Goal: Check status: Check status

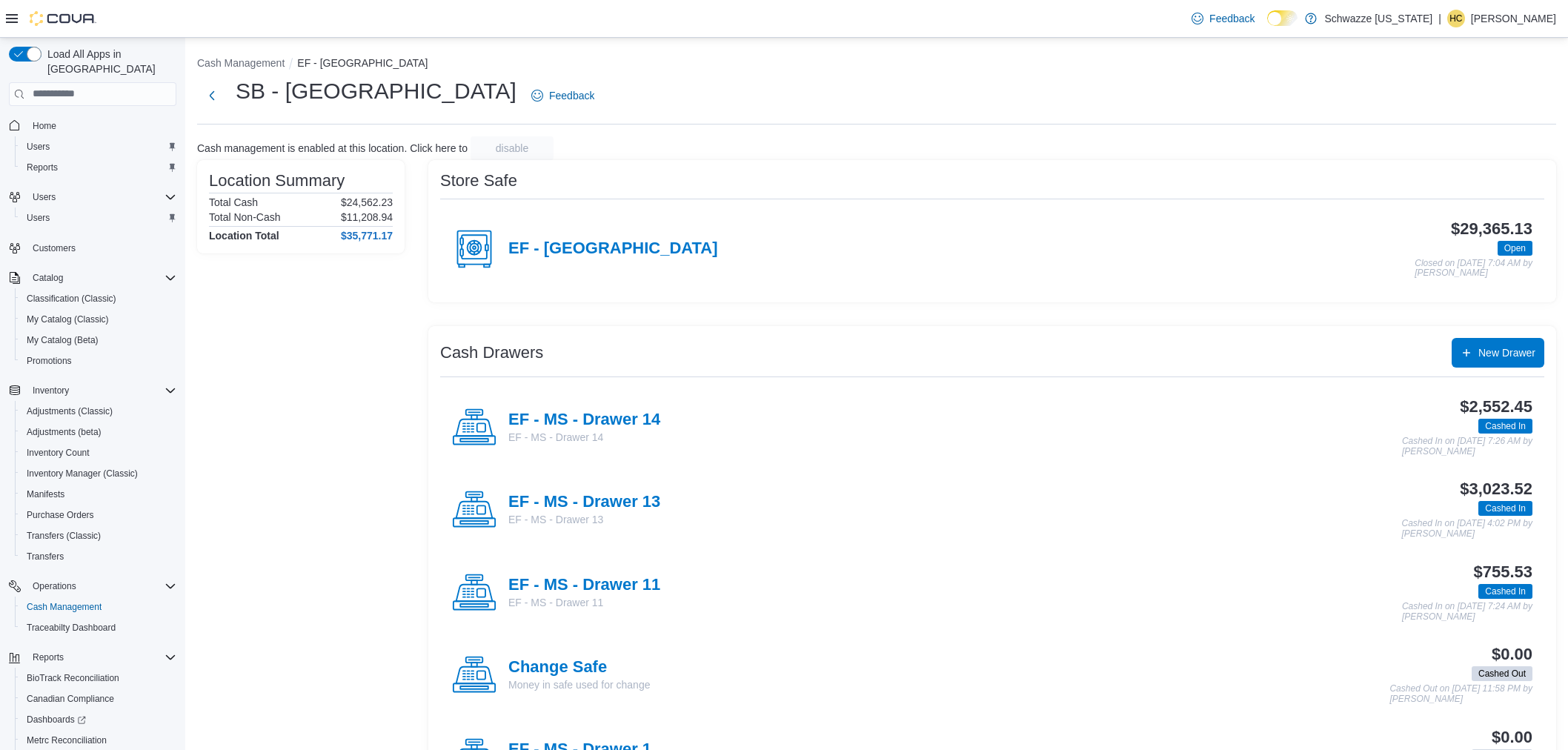
scroll to position [83, 0]
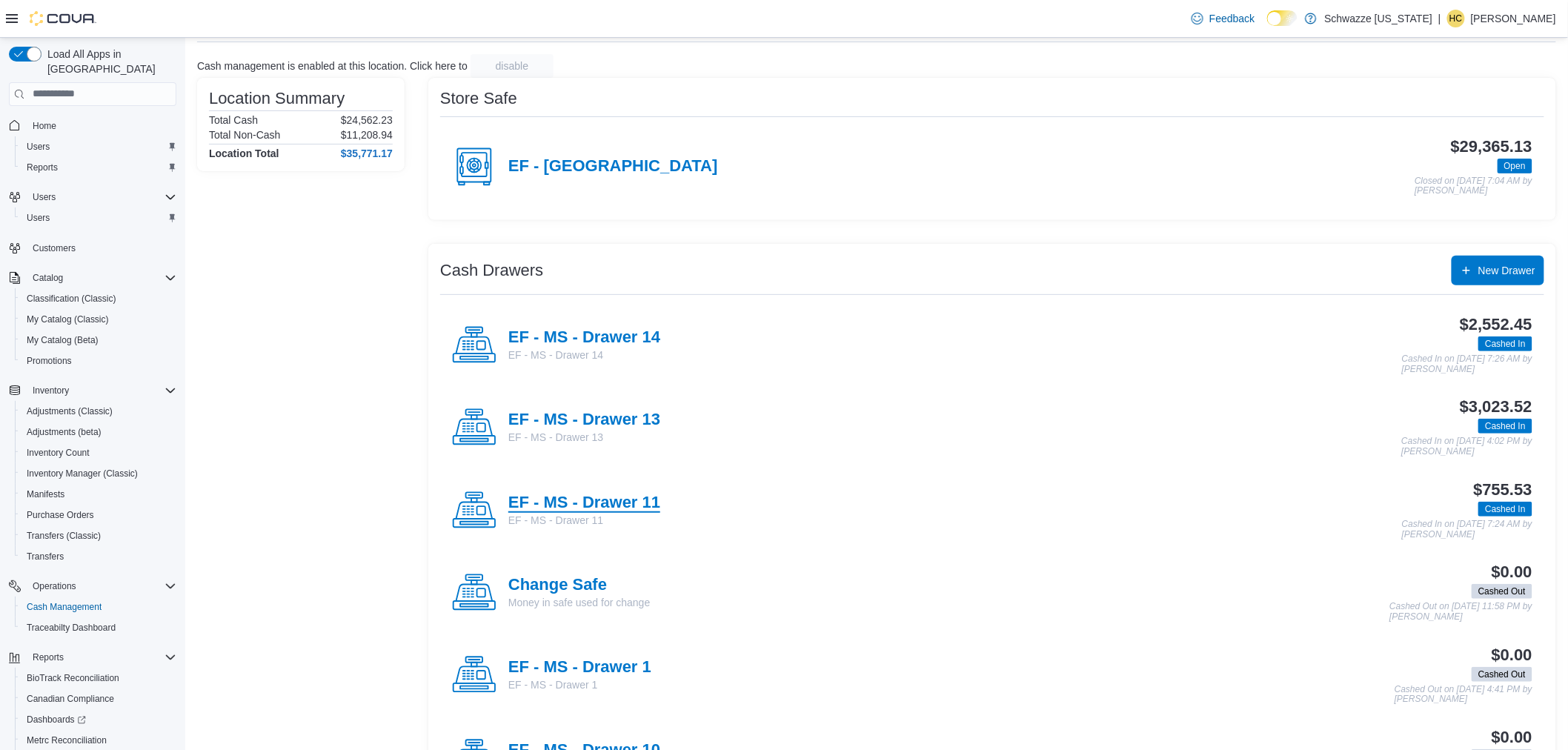
click at [653, 504] on h4 "EF - MS - Drawer 11" at bounding box center [584, 503] width 152 height 19
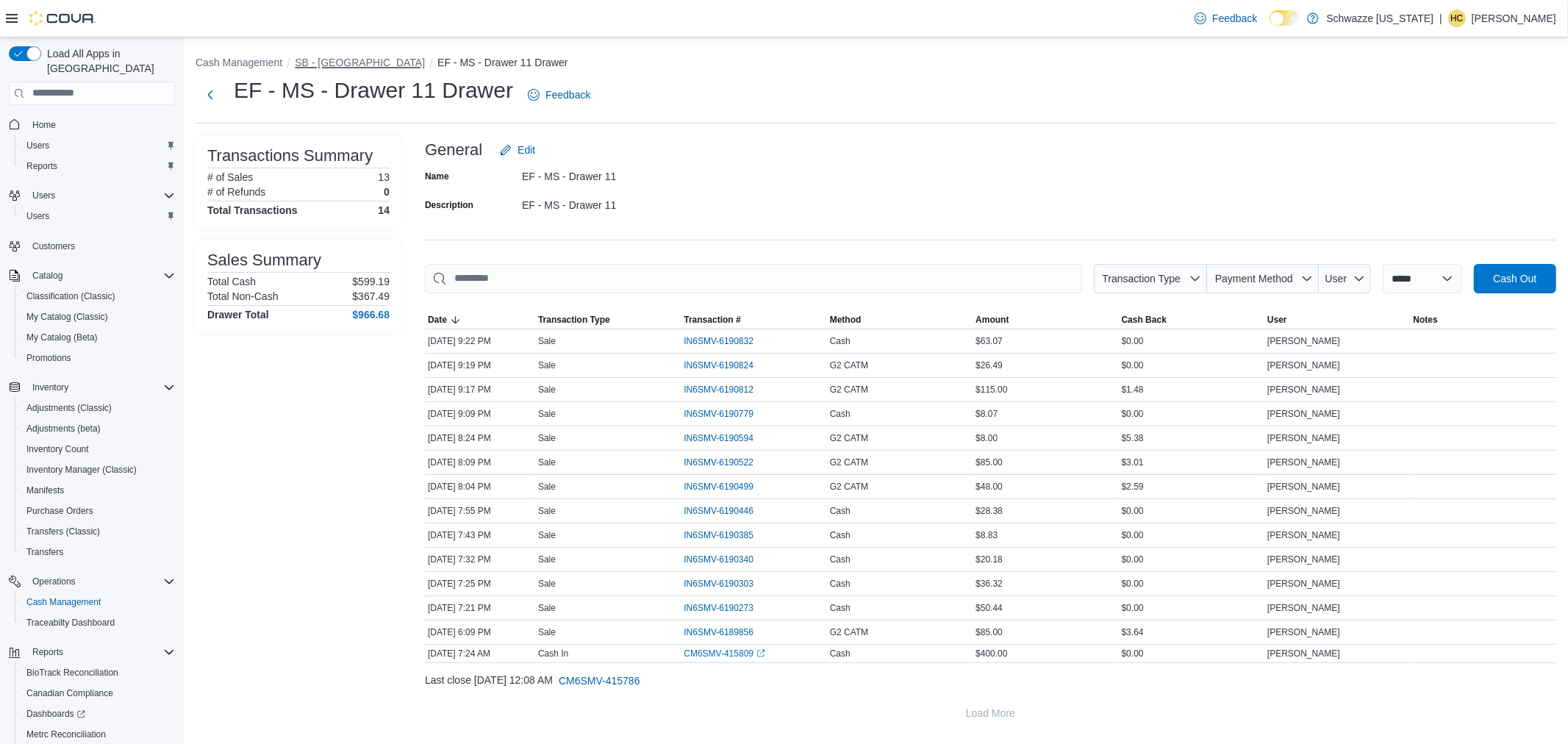
click at [351, 57] on button "SB - Manitou Springs" at bounding box center [359, 62] width 131 height 11
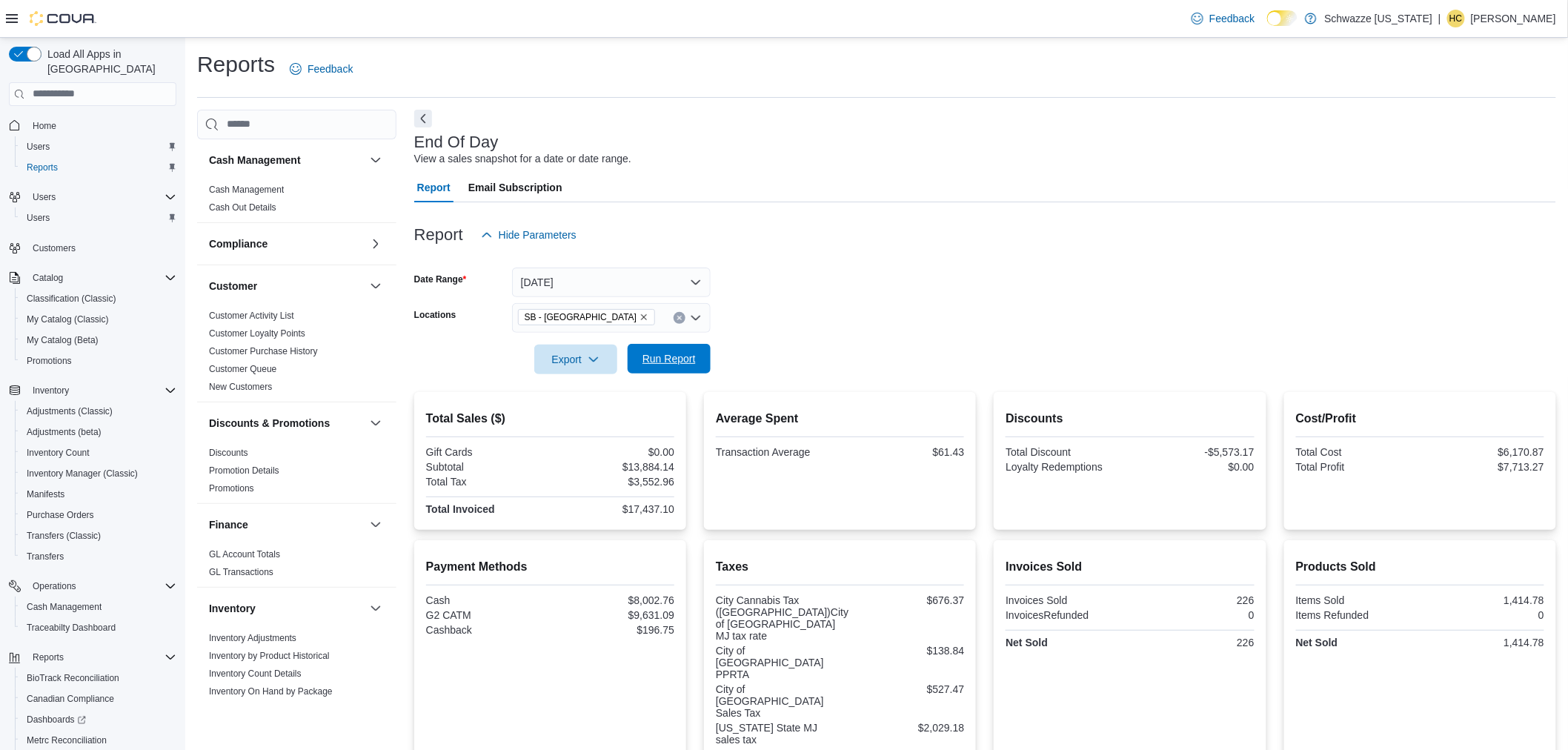
click at [652, 355] on span "Run Report" at bounding box center [669, 358] width 54 height 14
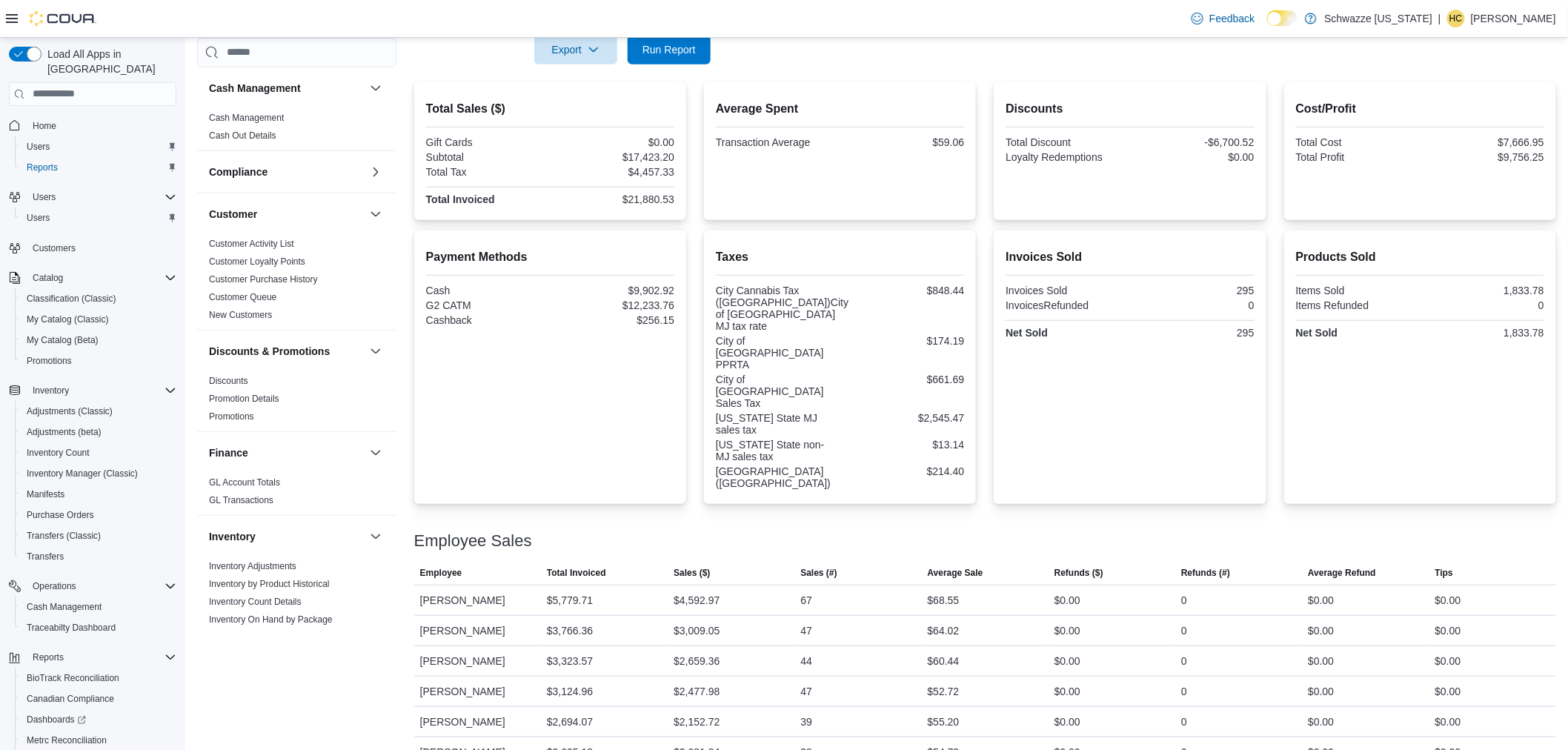
scroll to position [281, 0]
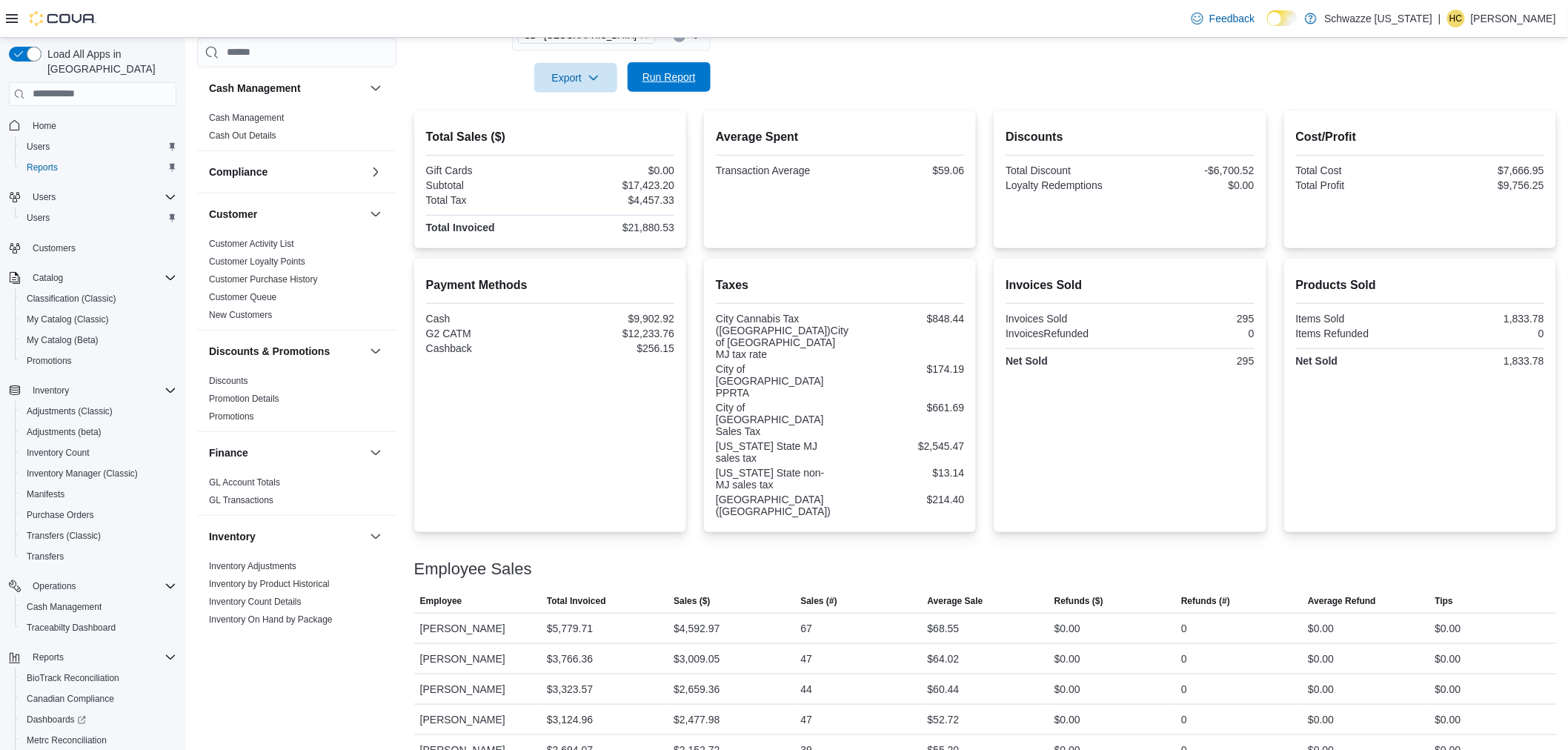
click at [670, 72] on span "Run Report" at bounding box center [669, 77] width 54 height 14
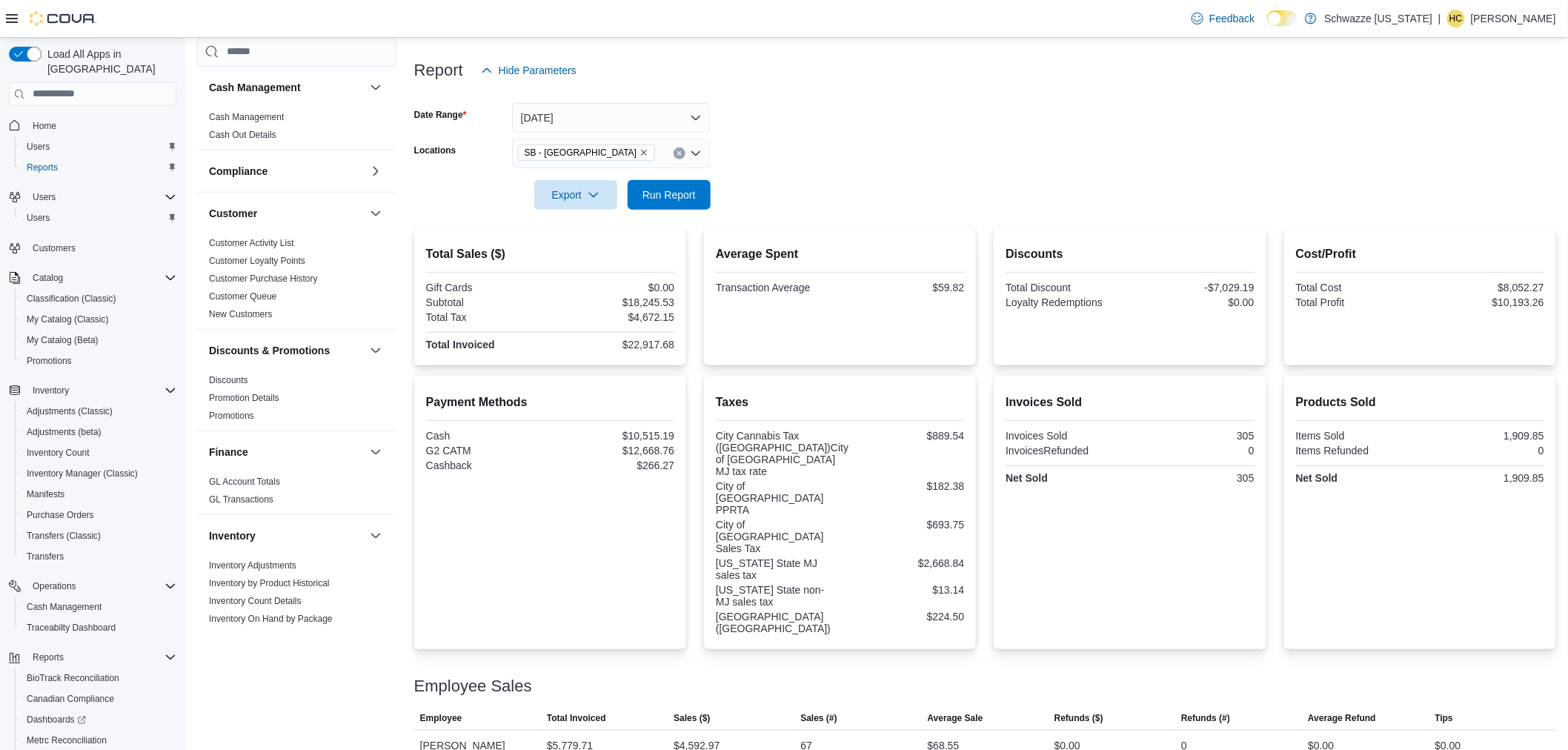
scroll to position [116, 0]
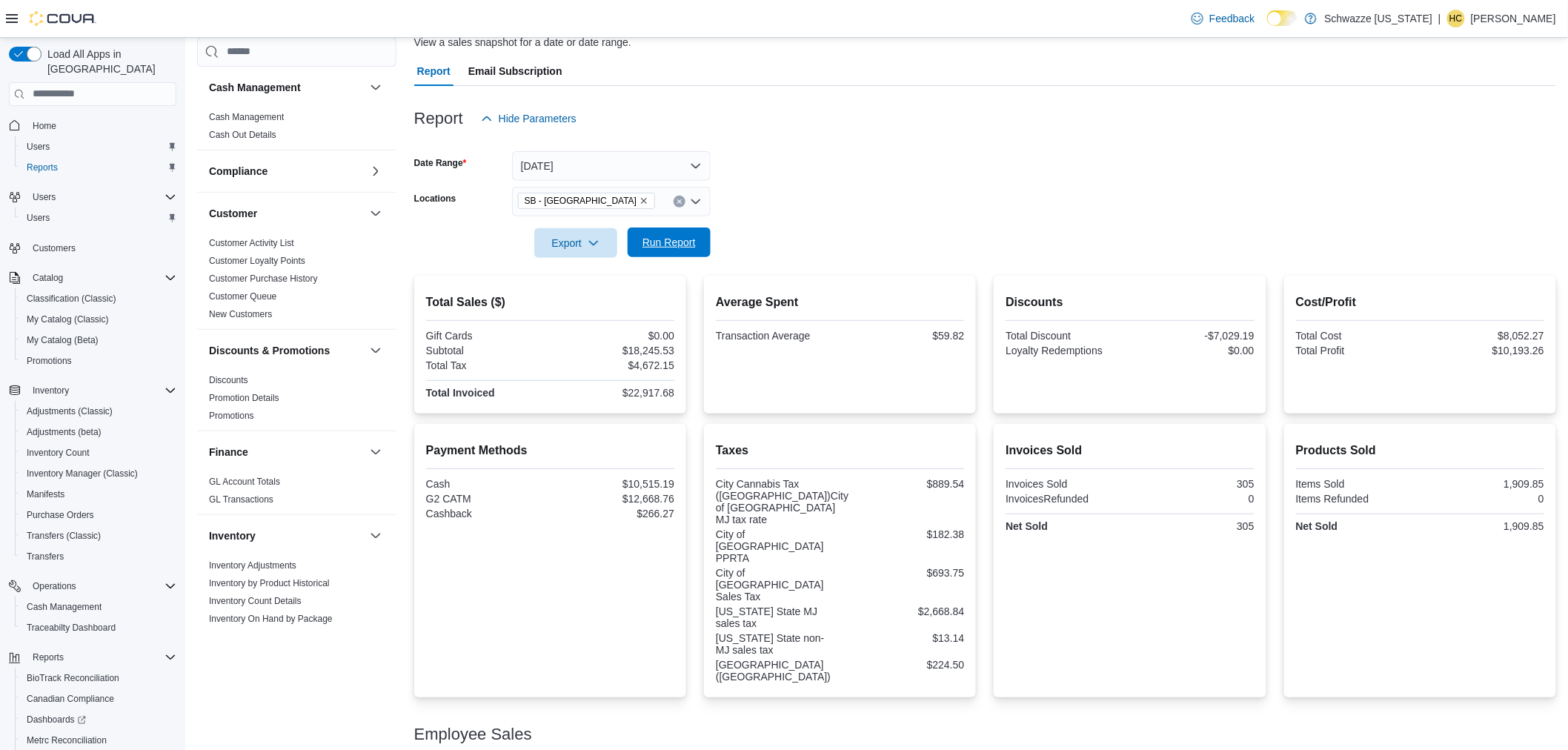
click at [685, 239] on span "Run Report" at bounding box center [669, 242] width 54 height 14
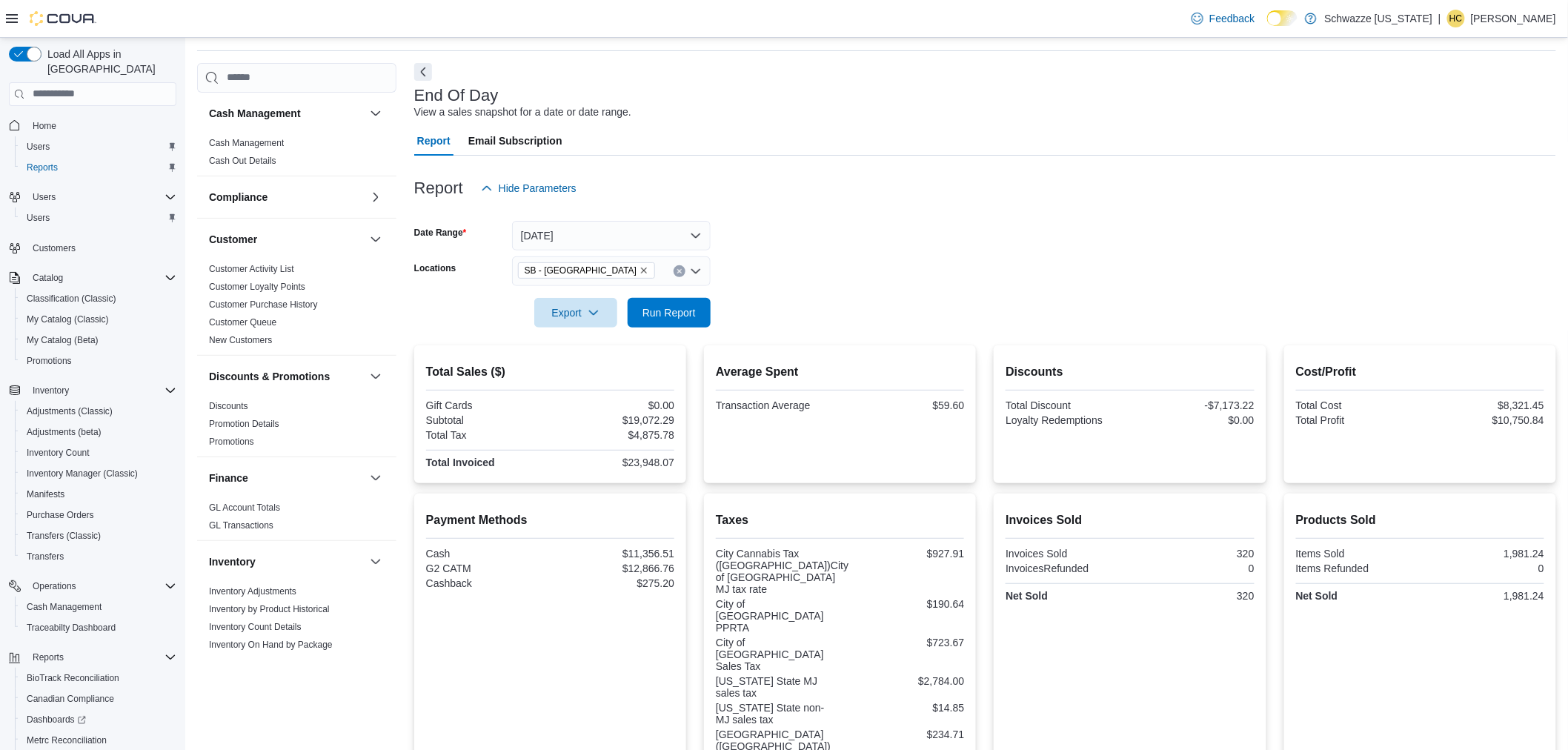
scroll to position [0, 0]
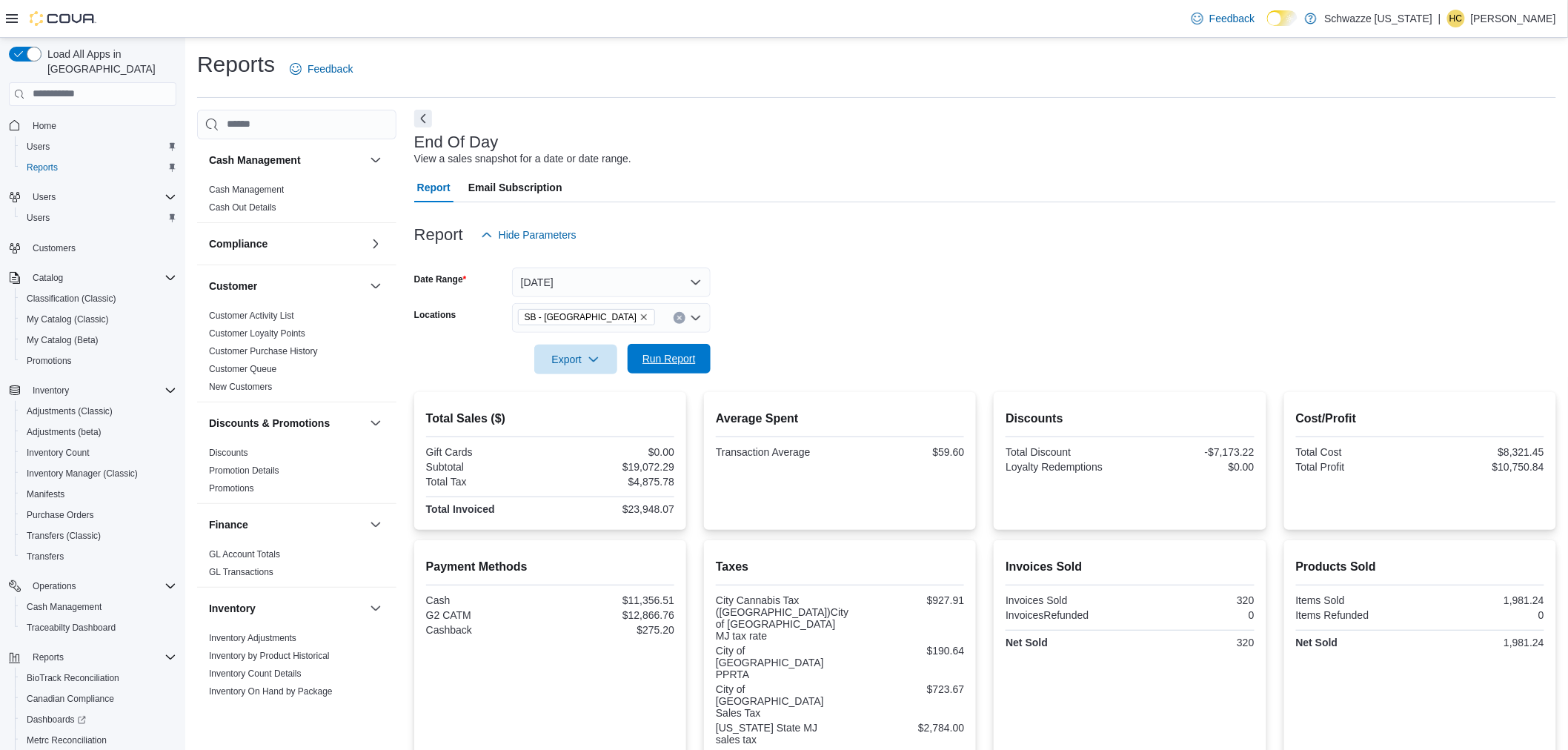
click at [669, 358] on span "Run Report" at bounding box center [669, 358] width 54 height 14
click at [673, 350] on span "Run Report" at bounding box center [669, 358] width 65 height 30
click at [678, 351] on span "Run Report" at bounding box center [669, 358] width 54 height 14
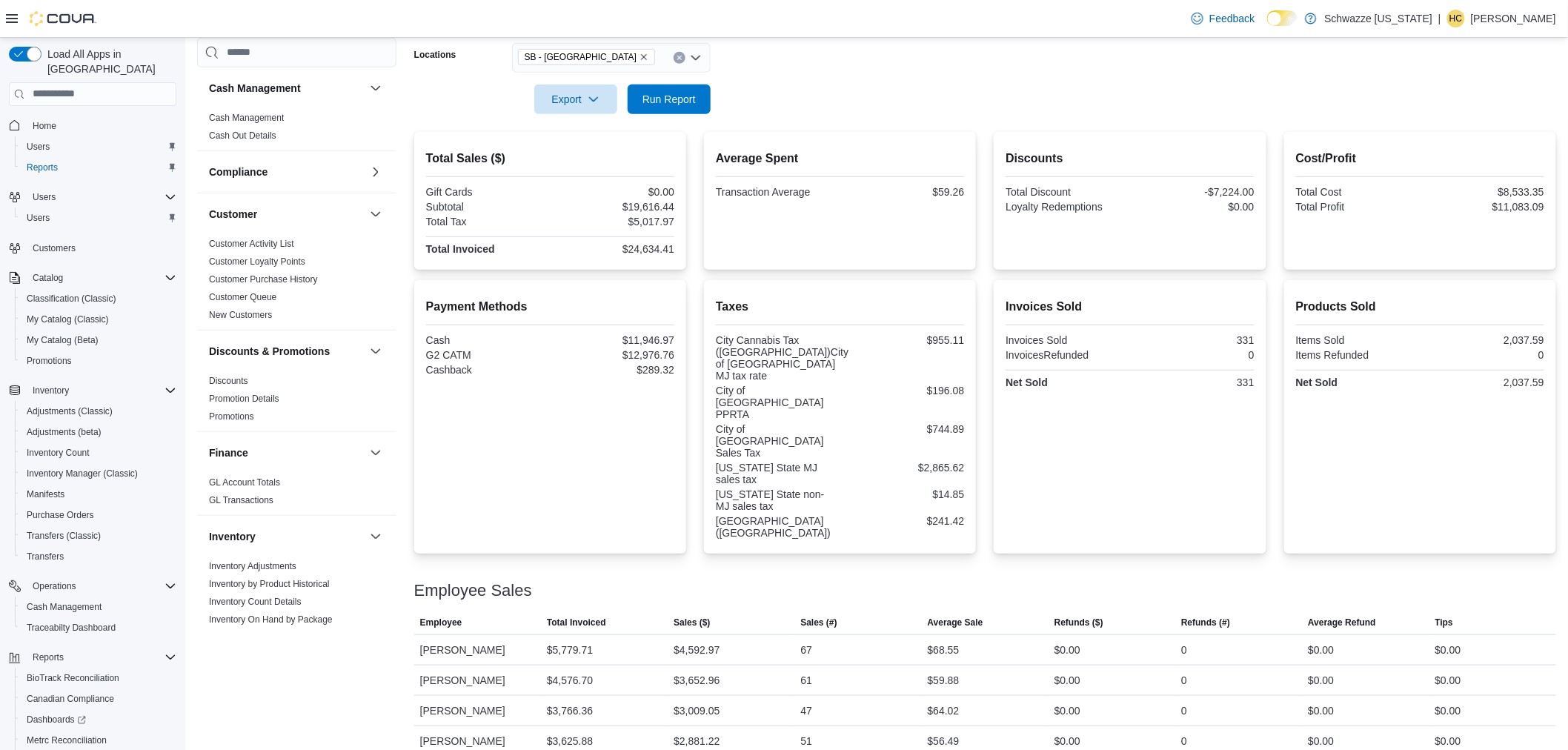
scroll to position [116, 0]
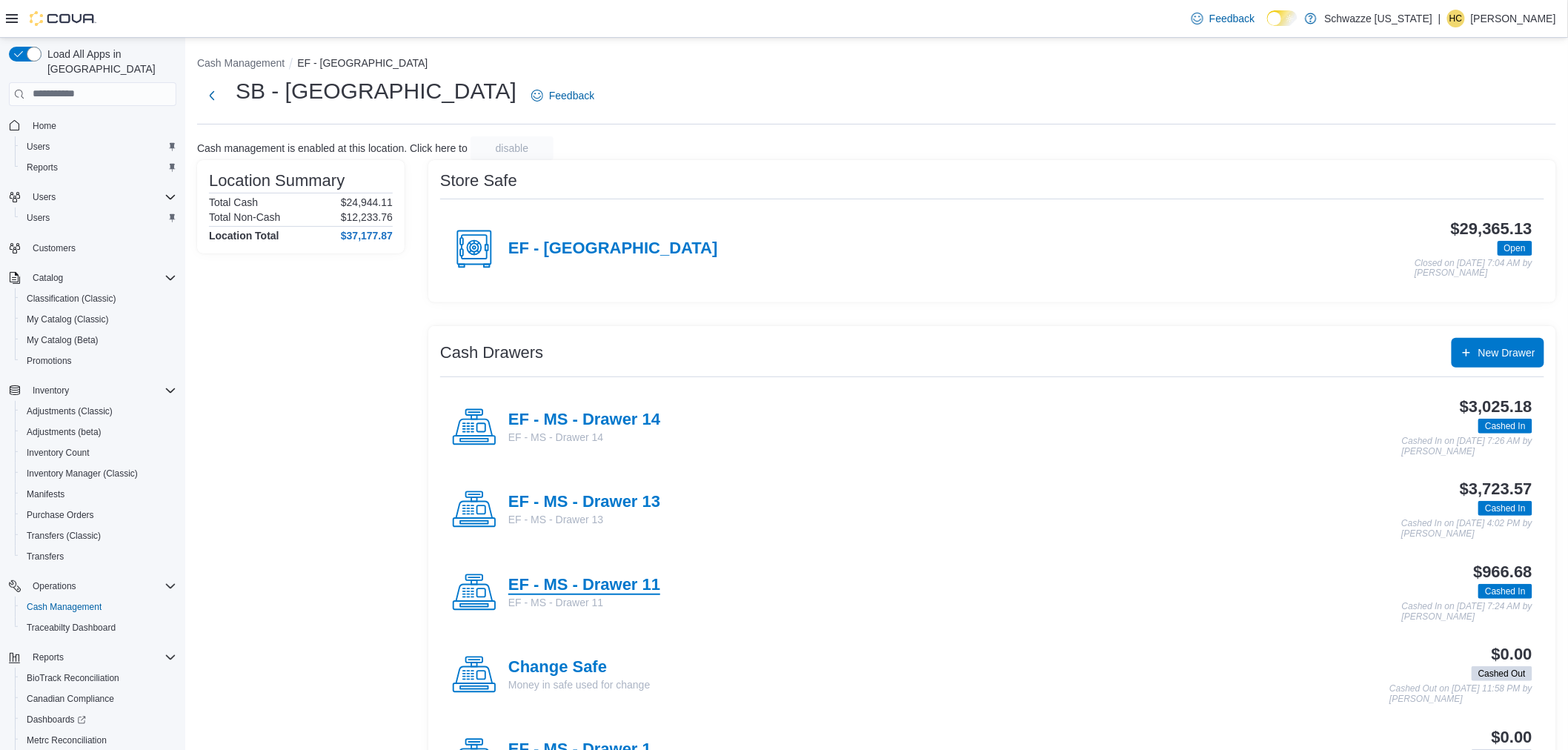
click at [608, 579] on h4 "EF - MS - Drawer 11" at bounding box center [584, 585] width 152 height 19
